Goal: Information Seeking & Learning: Learn about a topic

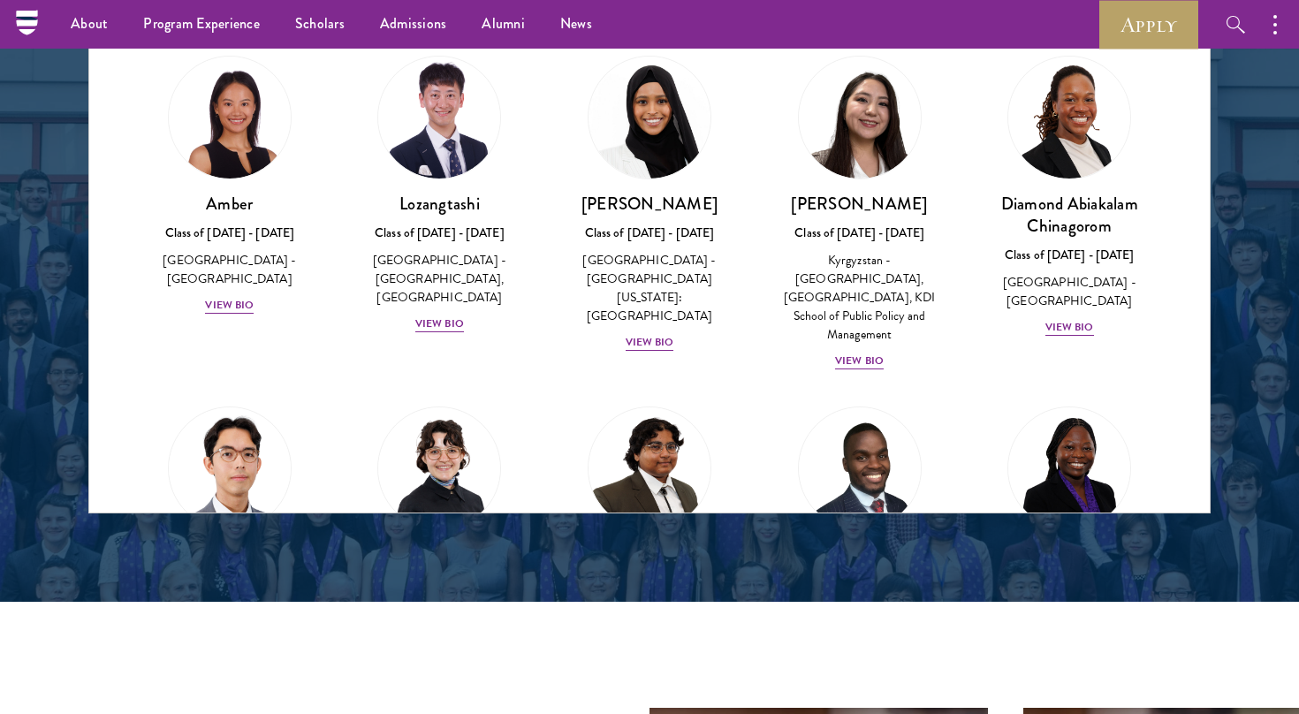
scroll to position [6431, 0]
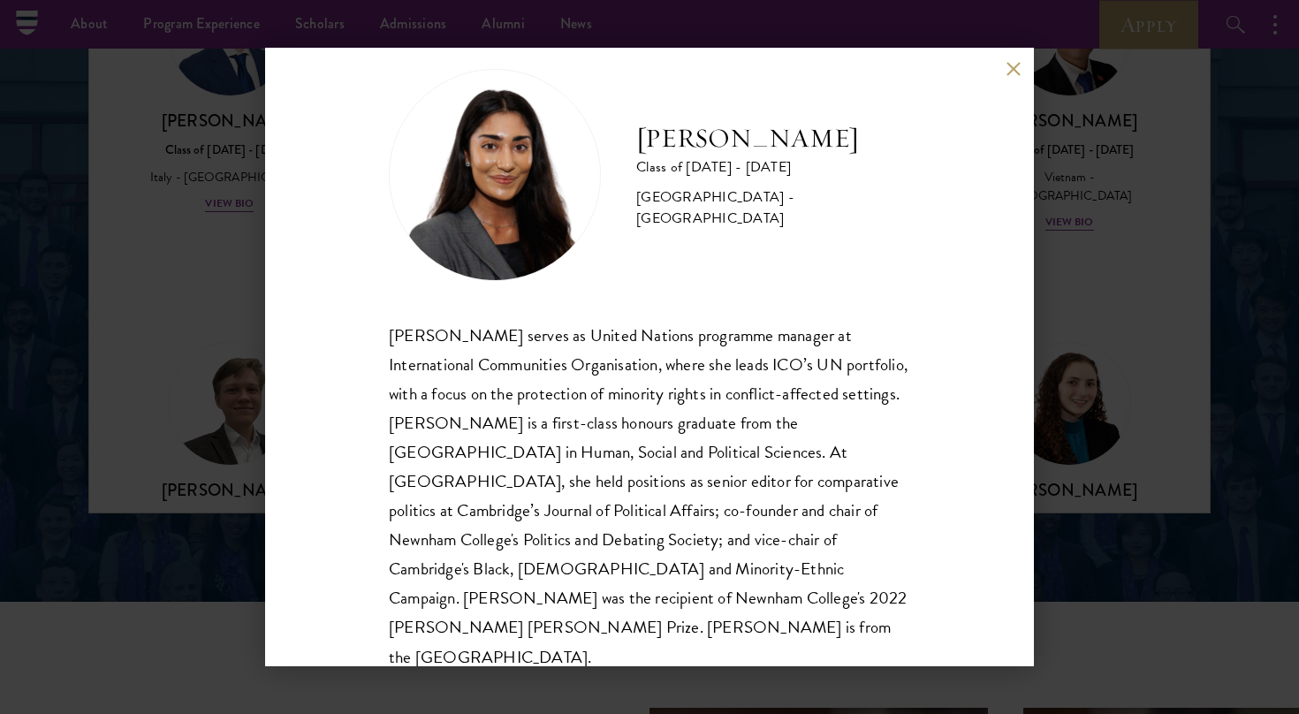
scroll to position [31, 0]
click at [1026, 60] on div "[PERSON_NAME] Class of [DATE] - [DATE] [GEOGRAPHIC_DATA] - [GEOGRAPHIC_DATA] [P…" at bounding box center [649, 357] width 769 height 618
click at [1001, 64] on div "[PERSON_NAME] Class of [DATE] - [DATE] [GEOGRAPHIC_DATA] - [GEOGRAPHIC_DATA] [P…" at bounding box center [649, 357] width 769 height 618
click at [1012, 71] on button at bounding box center [1012, 68] width 15 height 15
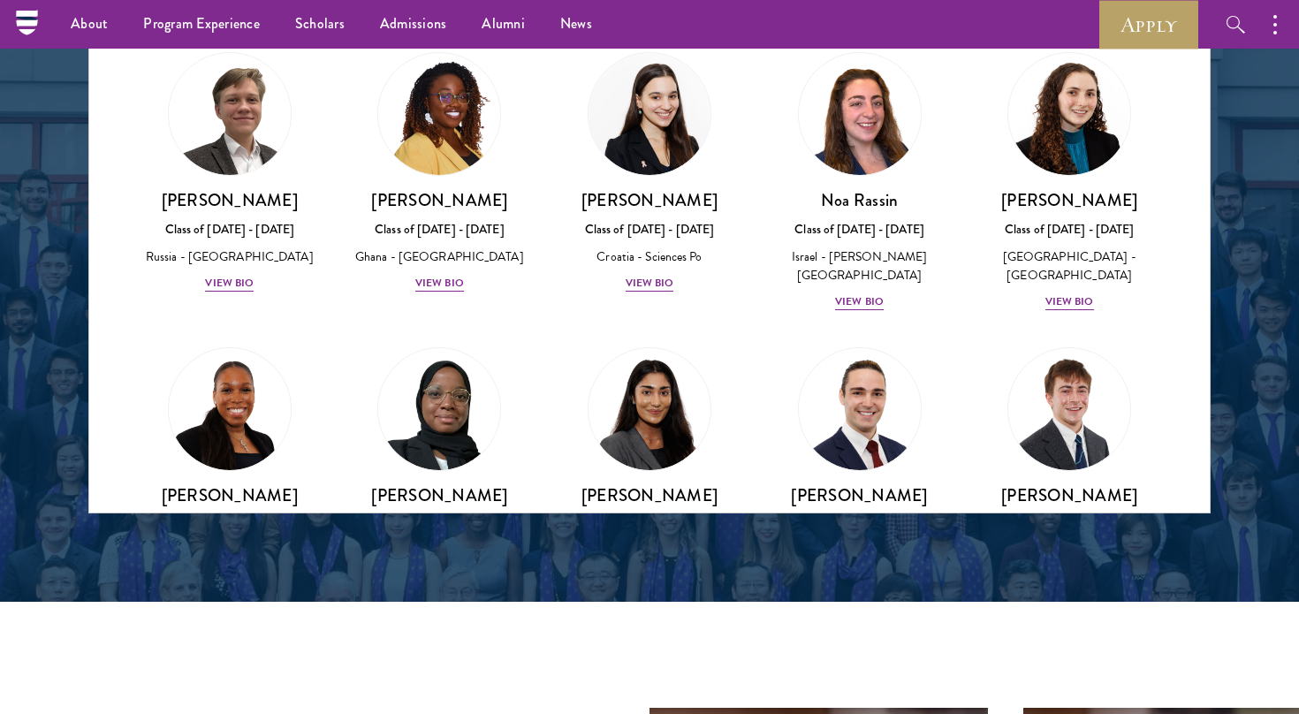
scroll to position [6794, 0]
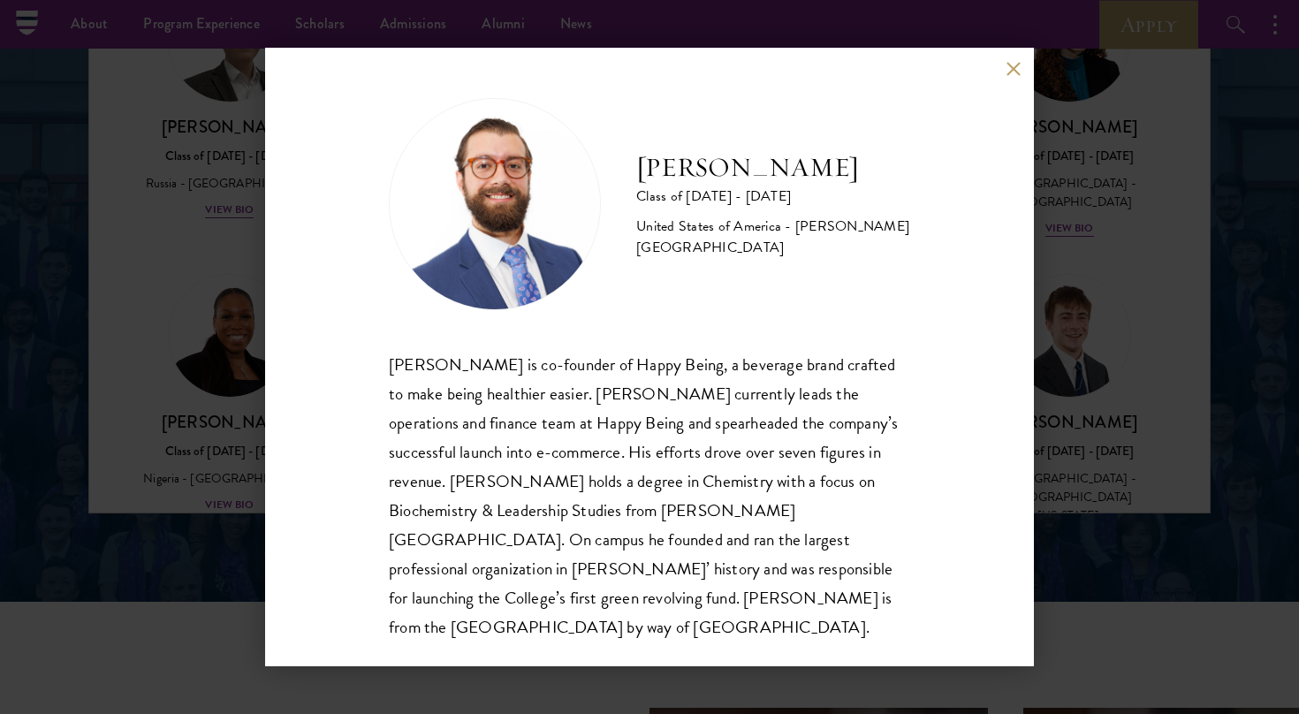
scroll to position [2, 0]
drag, startPoint x: 730, startPoint y: 367, endPoint x: 641, endPoint y: 368, distance: 88.3
click at [641, 368] on div "[PERSON_NAME] is co-founder of Happy Being, a beverage brand crafted to make be…" at bounding box center [649, 497] width 521 height 292
copy div "Happy Being,"
click at [985, 77] on div "[PERSON_NAME] Class of [DATE] - [DATE] [GEOGRAPHIC_DATA] - [PERSON_NAME][GEOGRA…" at bounding box center [649, 357] width 769 height 618
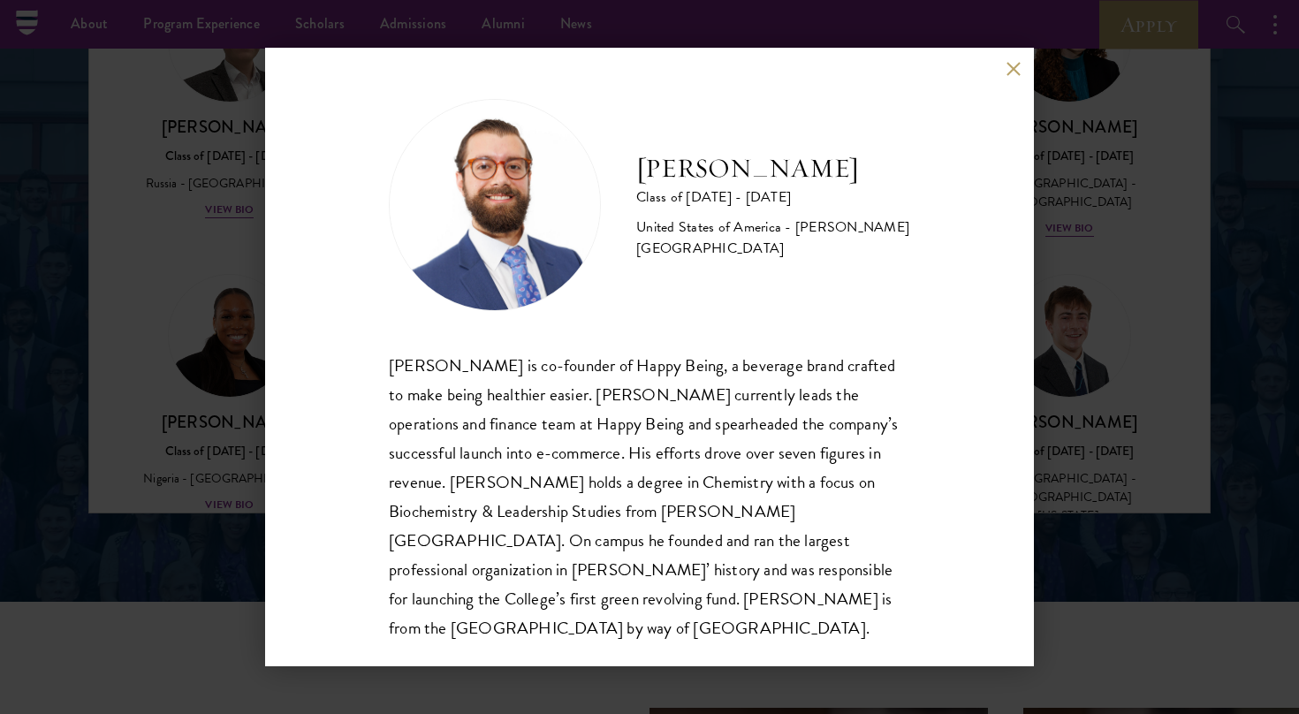
click at [1012, 64] on button at bounding box center [1012, 68] width 15 height 15
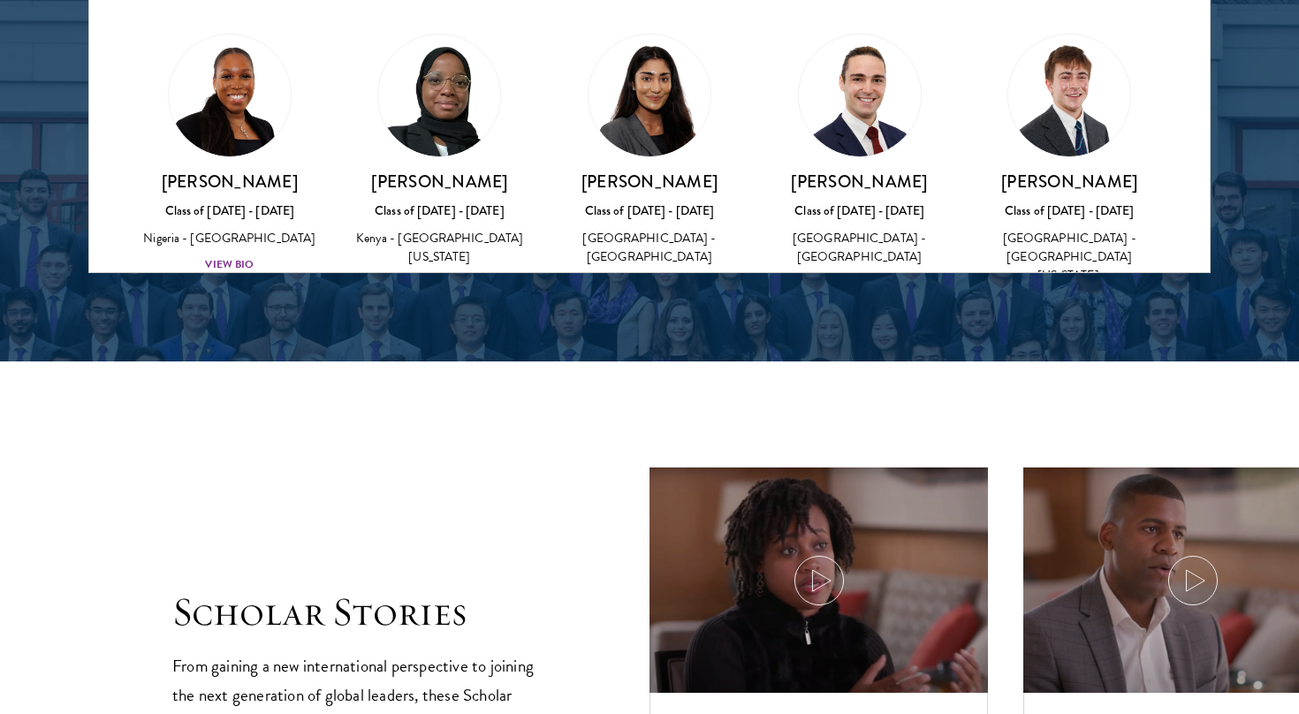
scroll to position [2726, 0]
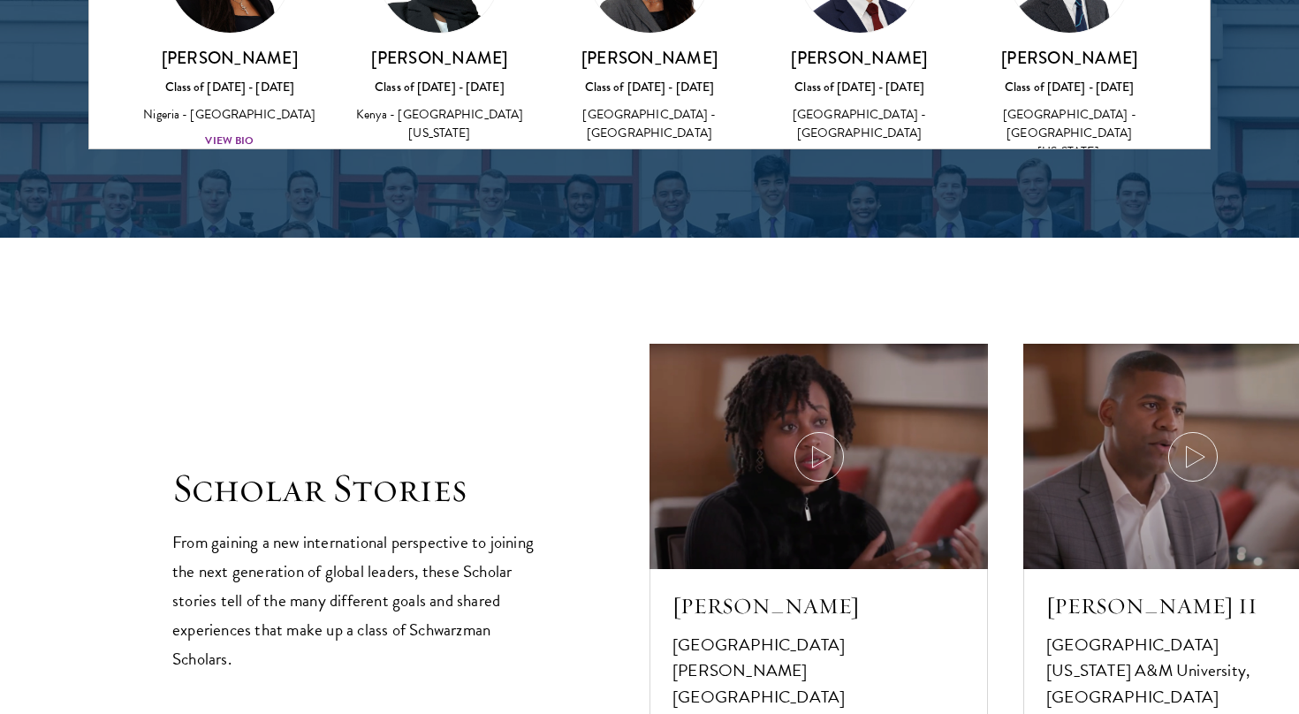
click at [439, 550] on img at bounding box center [439, 617] width 134 height 134
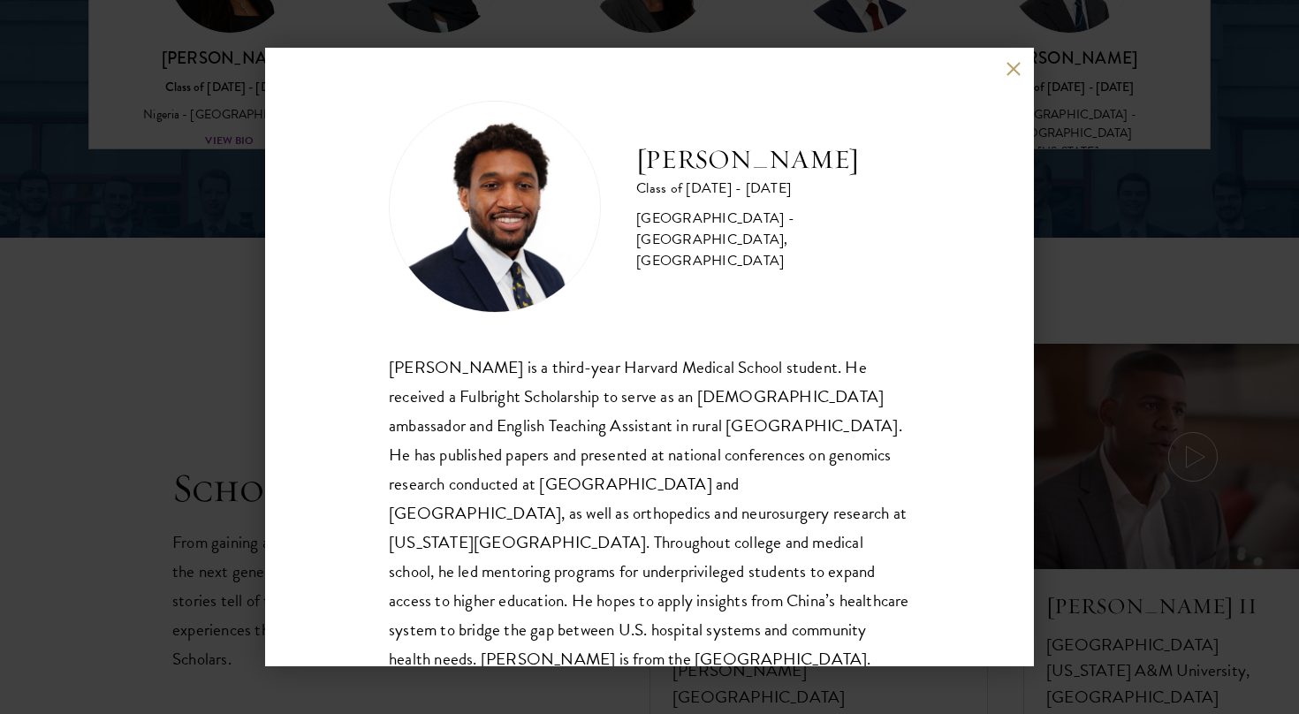
click at [1017, 68] on button at bounding box center [1012, 68] width 15 height 15
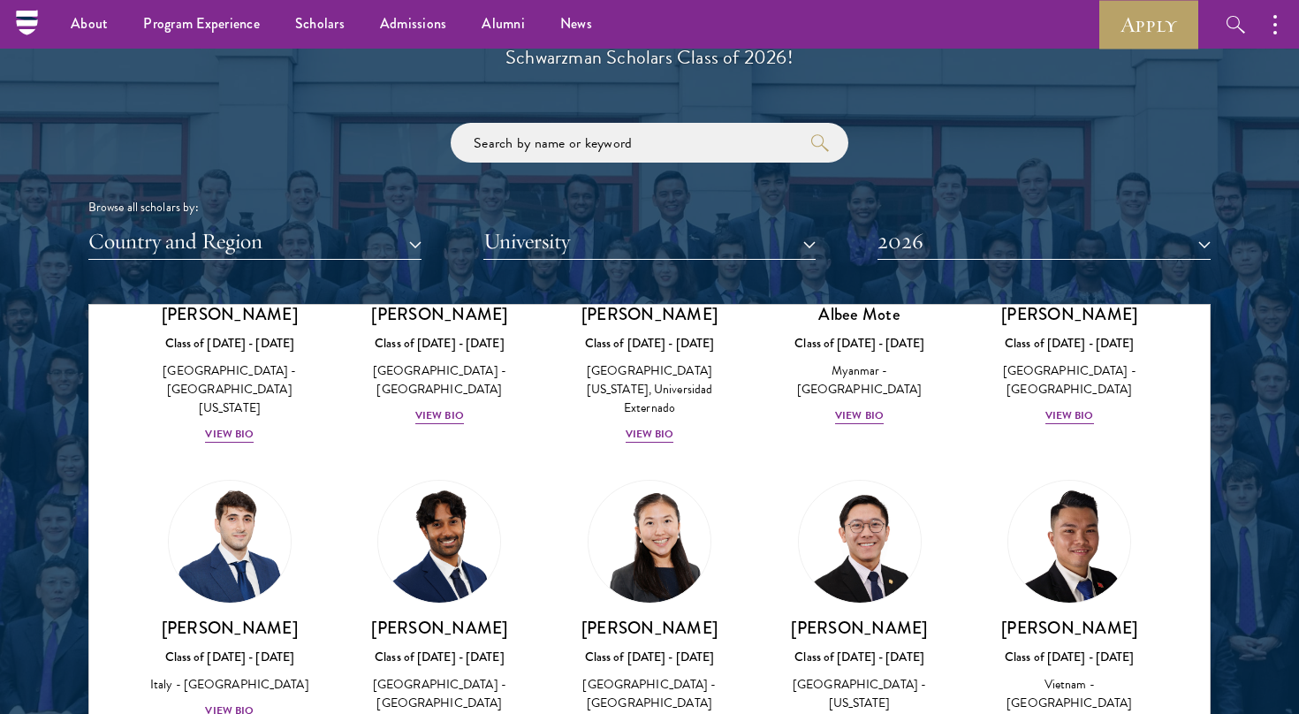
scroll to position [6213, 0]
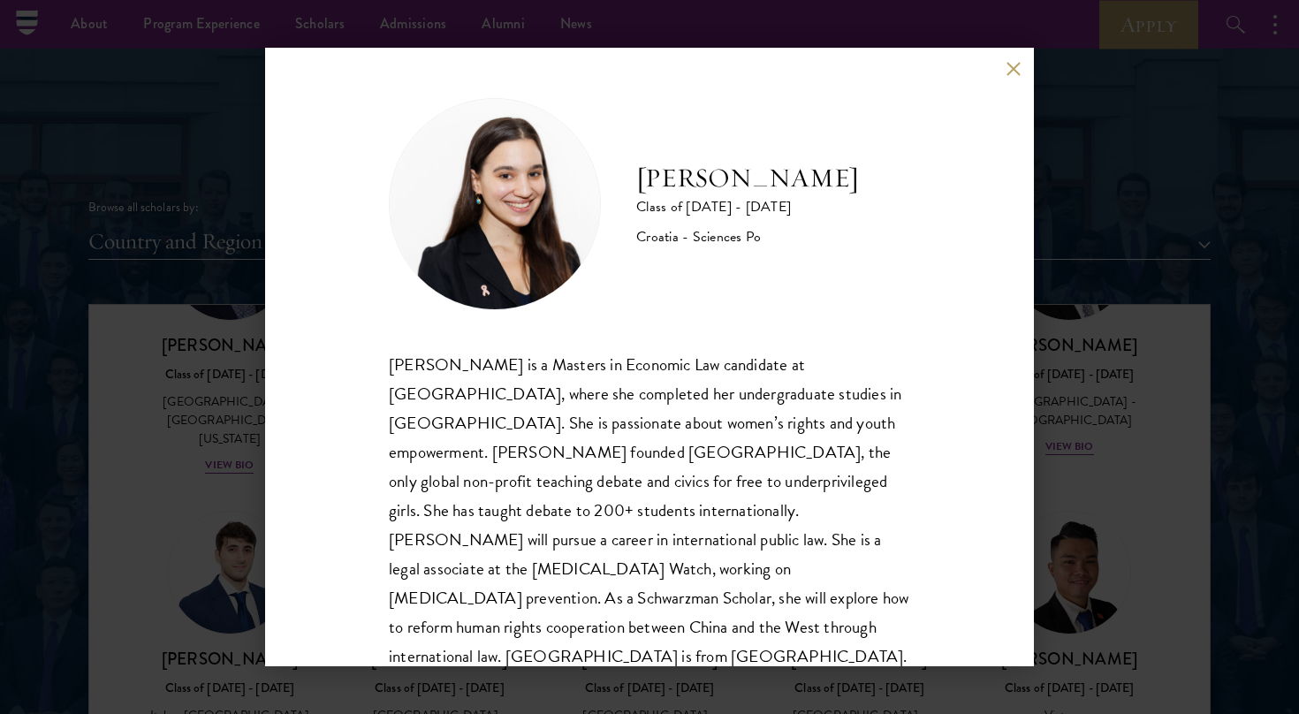
scroll to position [2, 0]
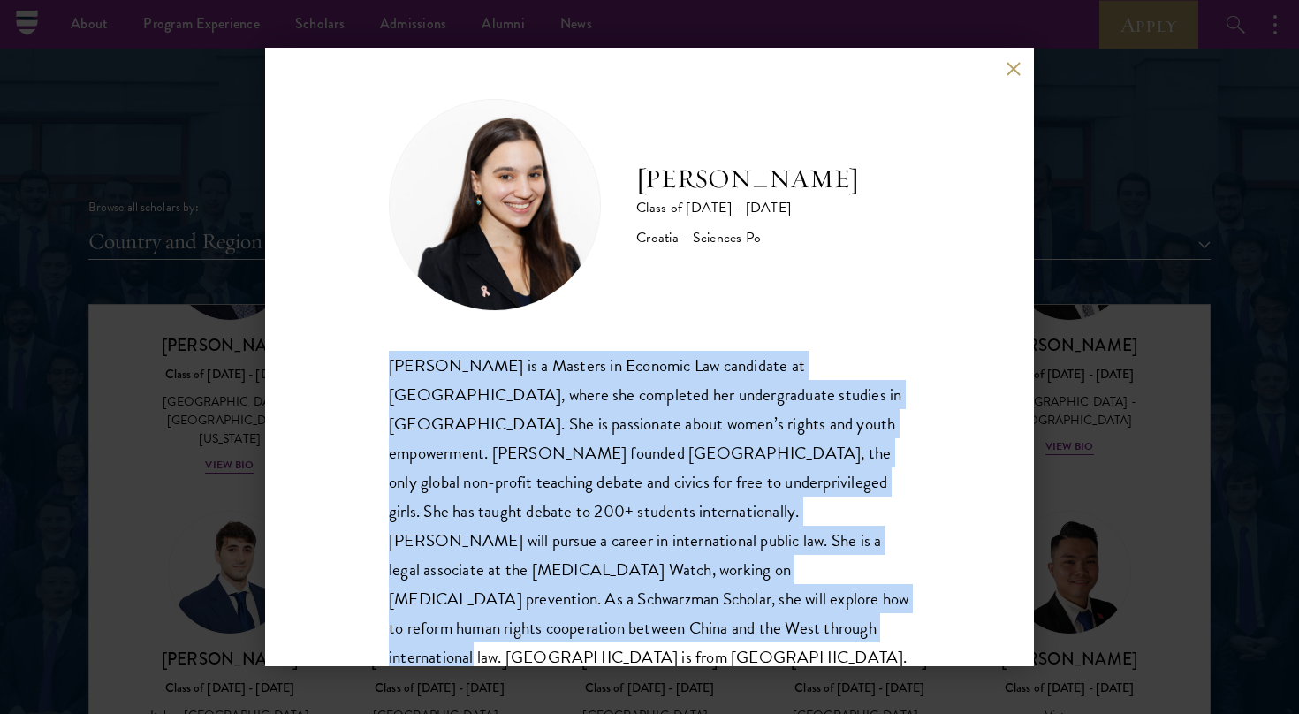
drag, startPoint x: 884, startPoint y: 592, endPoint x: 372, endPoint y: 359, distance: 563.0
click at [372, 358] on div "[PERSON_NAME] Class of [DATE] - [DATE] Croatia - Sciences Po [PERSON_NAME] is a…" at bounding box center [649, 357] width 769 height 618
copy div "[PERSON_NAME] is a Masters in Economic Law candidate at [GEOGRAPHIC_DATA], wher…"
